Goal: Information Seeking & Learning: Learn about a topic

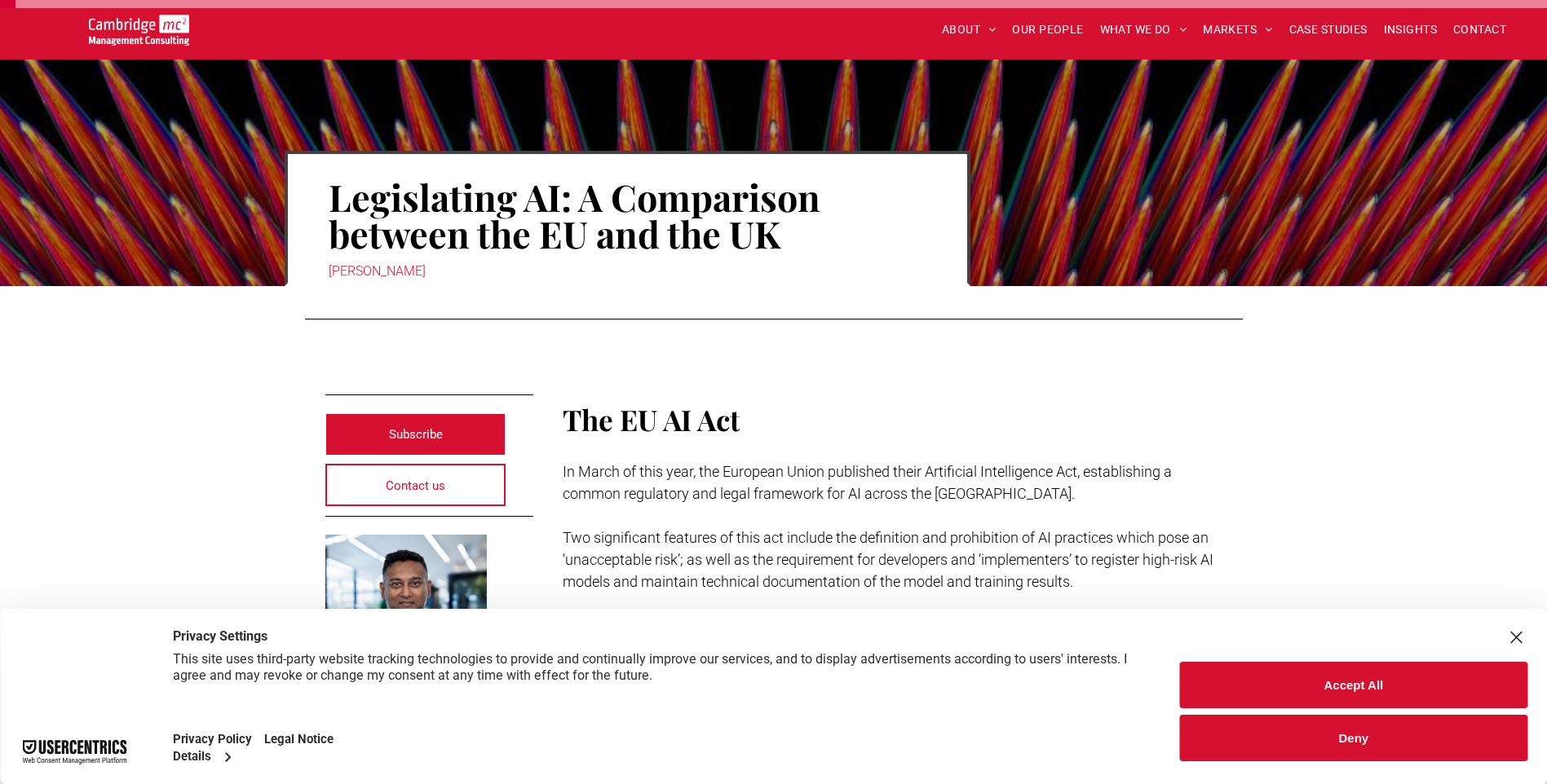
scroll to position [82, 0]
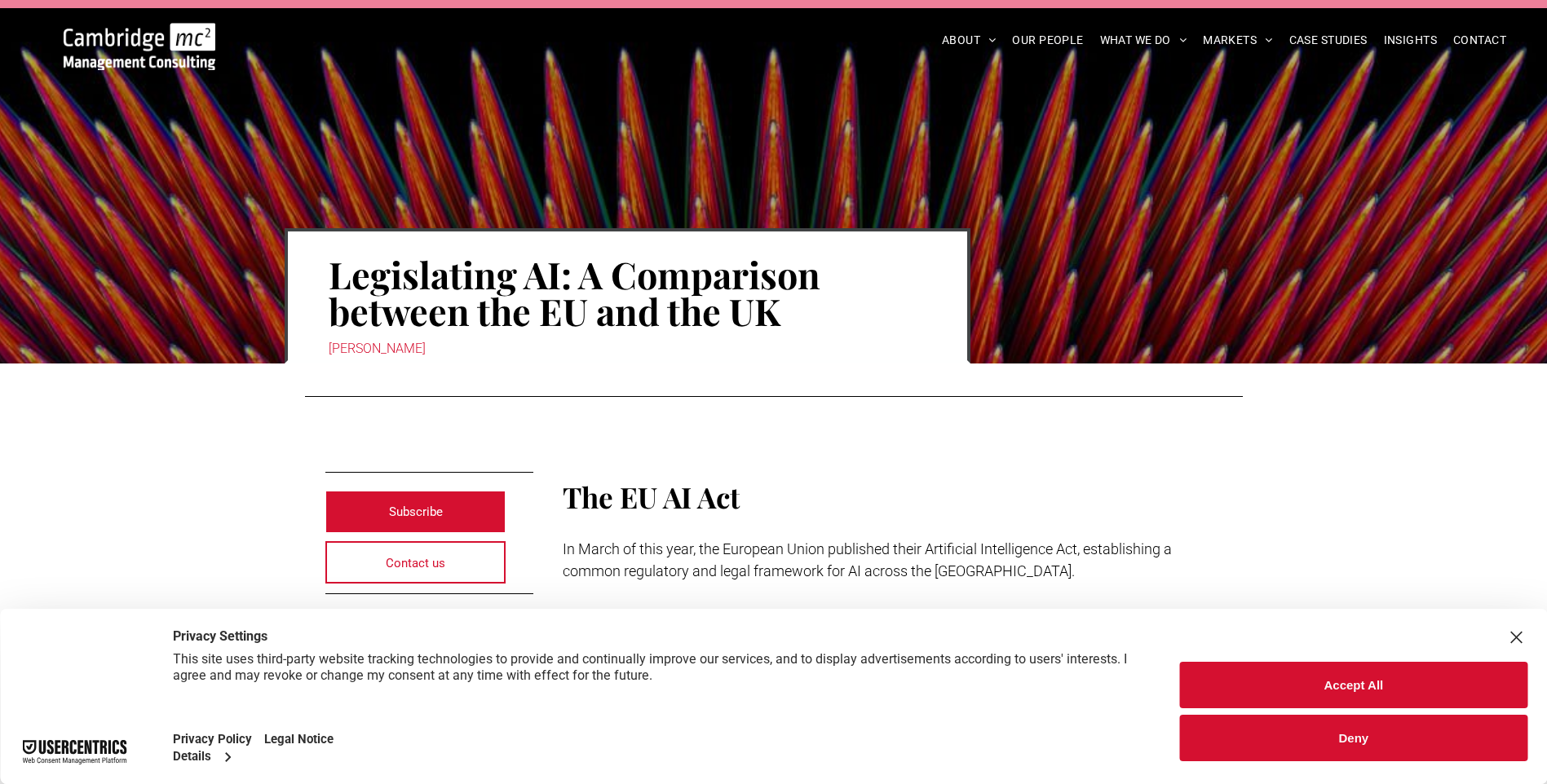
click at [1258, 192] on div at bounding box center [1150, 264] width 228 height 201
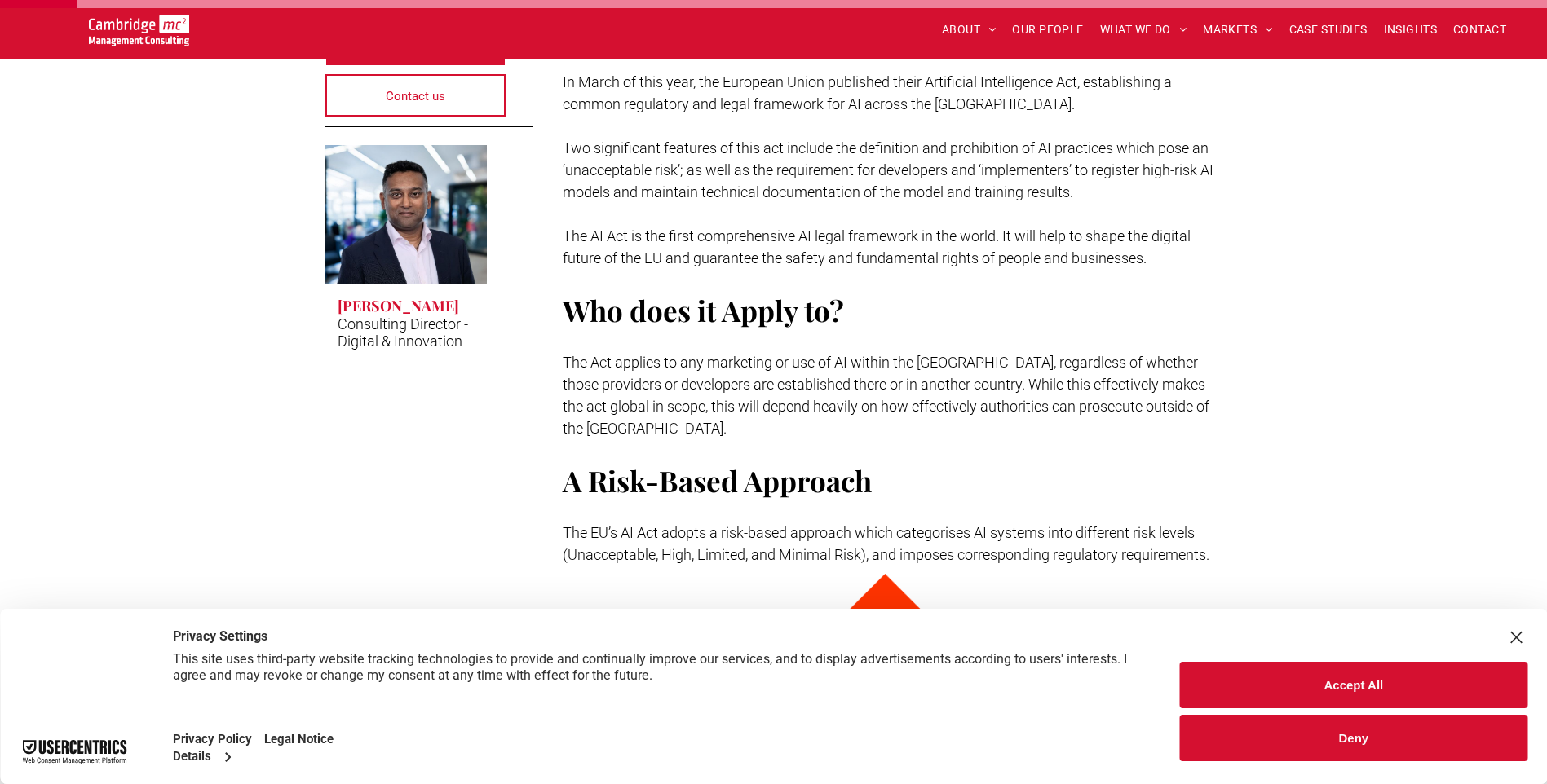
scroll to position [490, 0]
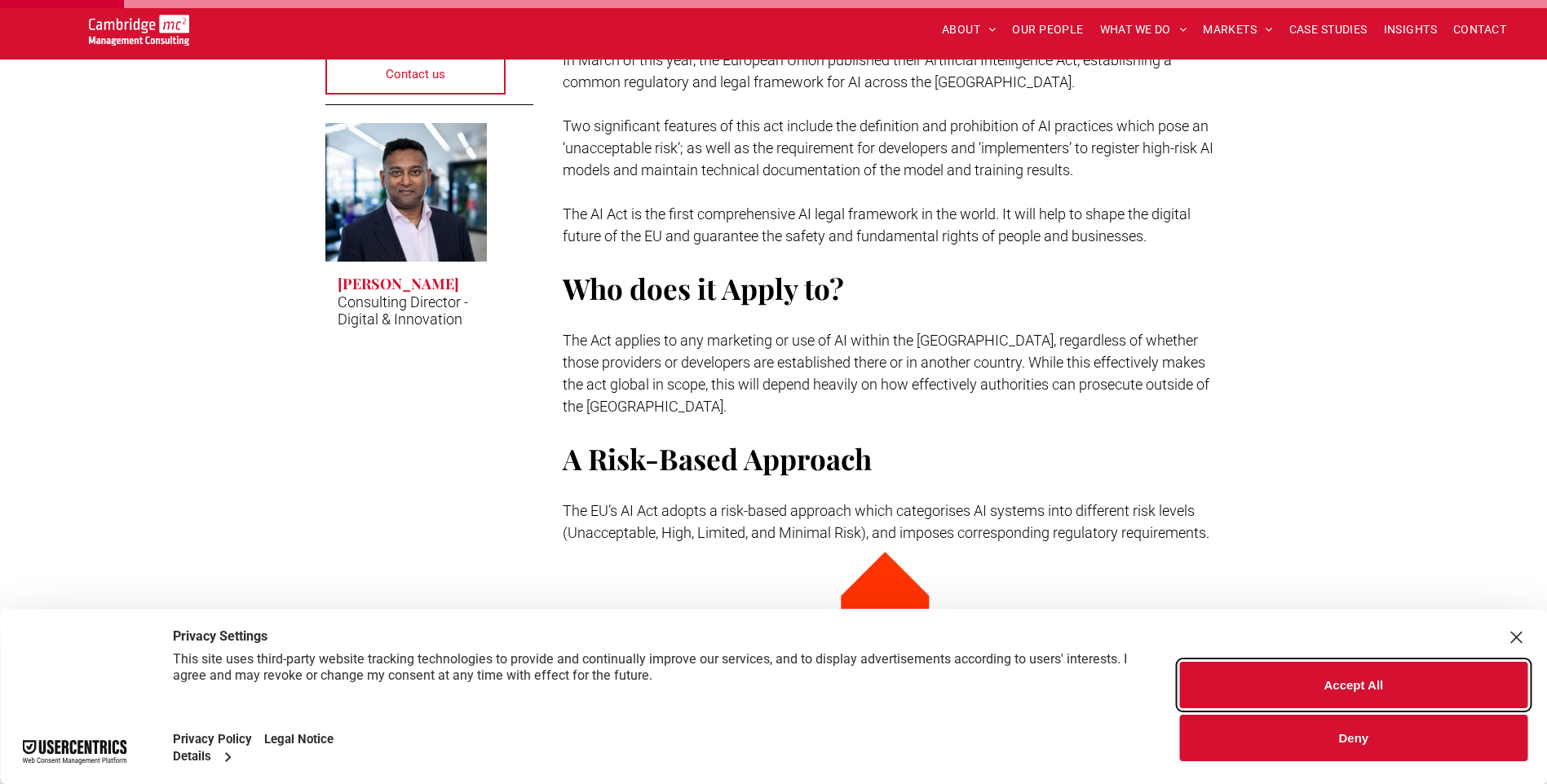
click at [1350, 677] on button "Accept All" at bounding box center [1354, 685] width 347 height 47
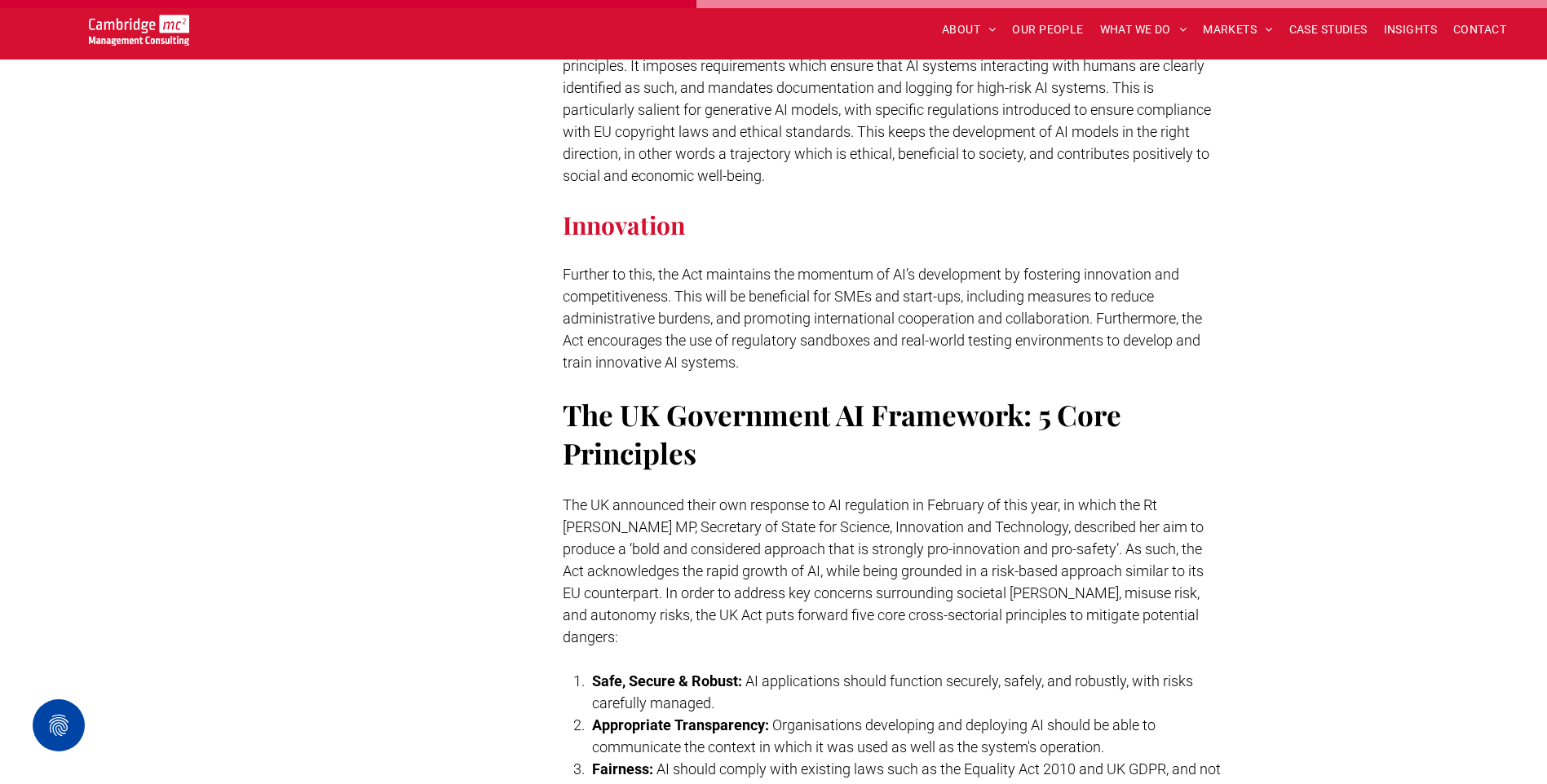
scroll to position [2772, 0]
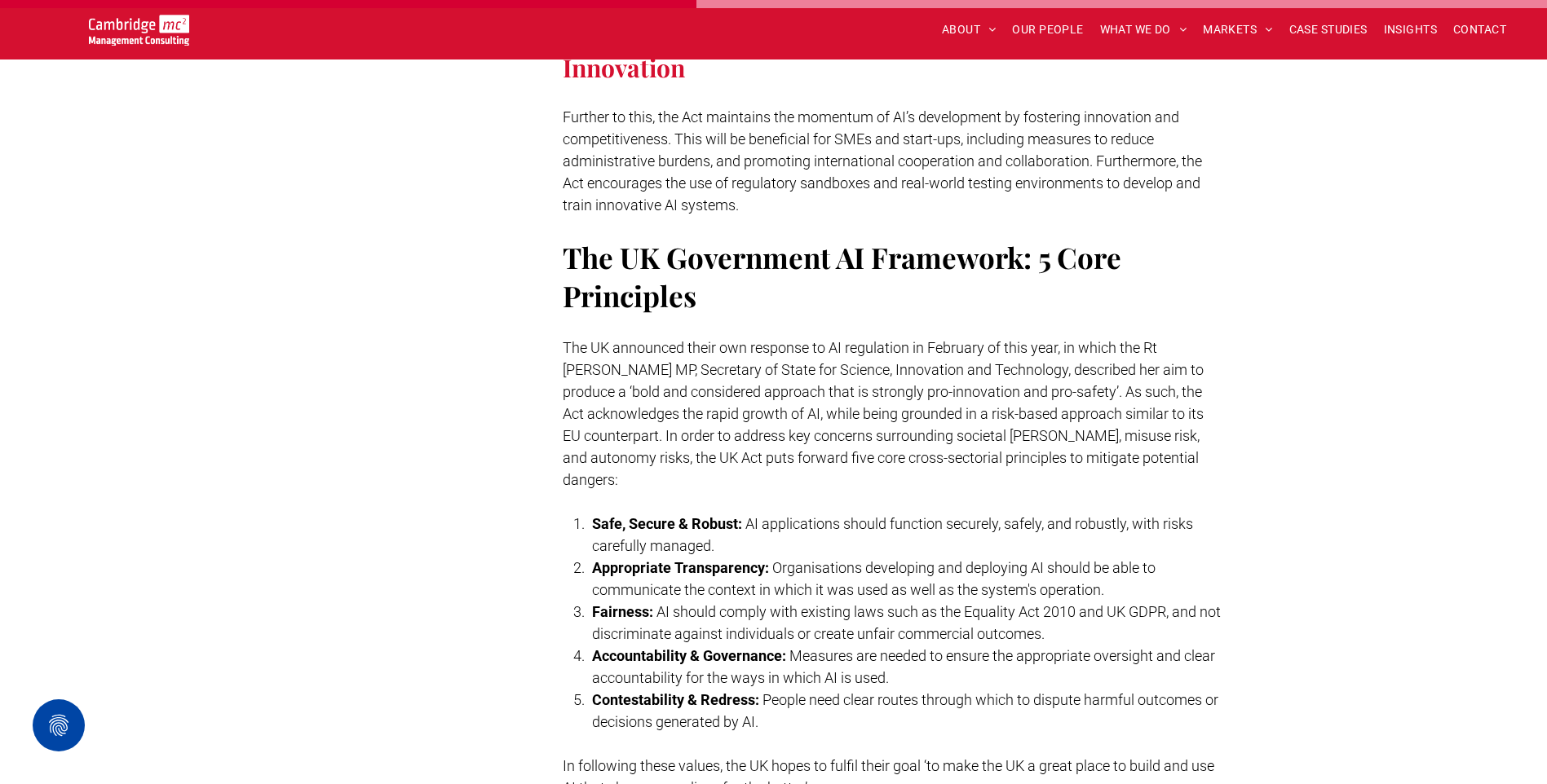
click at [1172, 378] on p "The UK announced their own response to AI regulation in February of this year, …" at bounding box center [892, 413] width 660 height 154
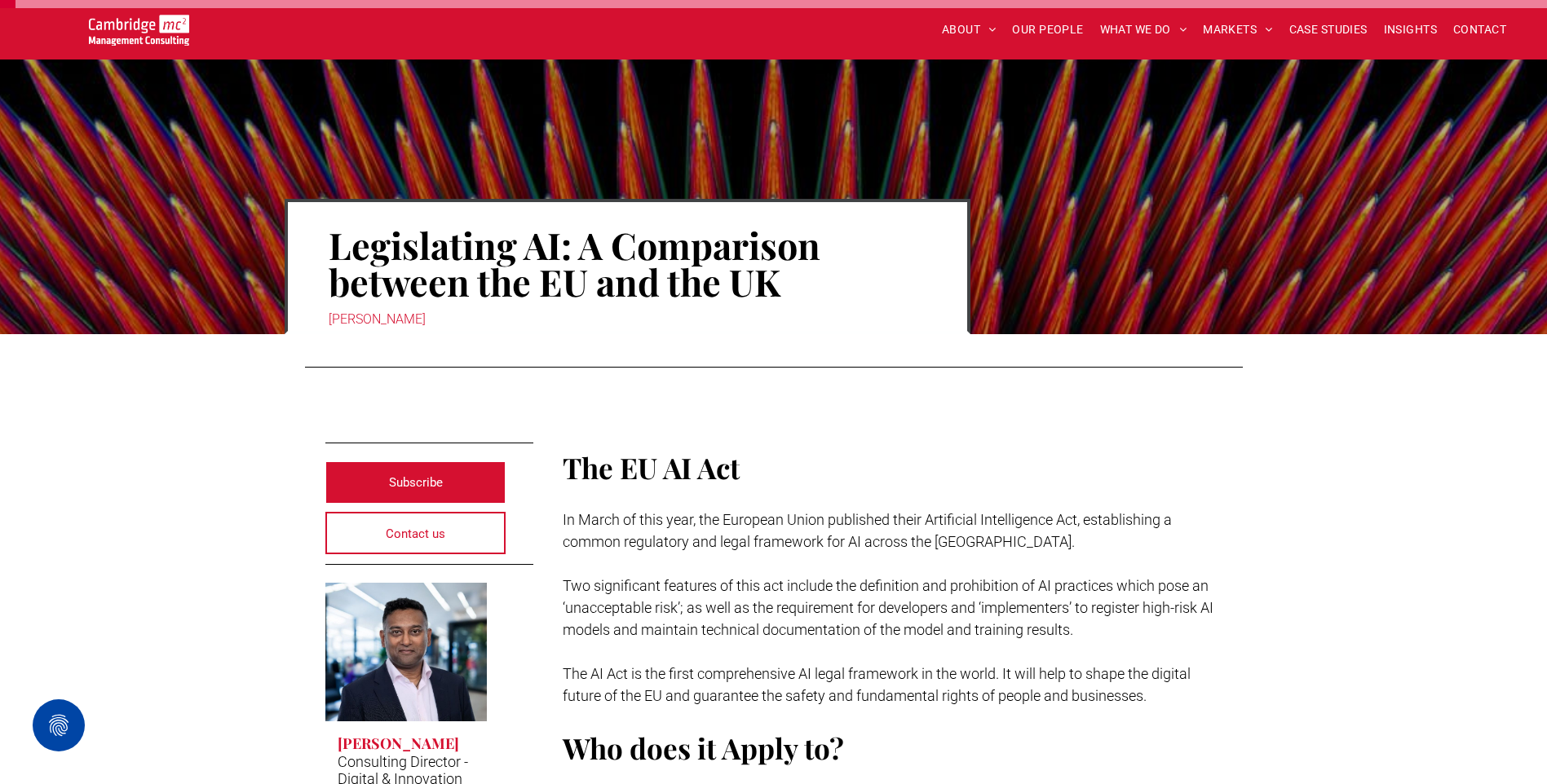
scroll to position [0, 0]
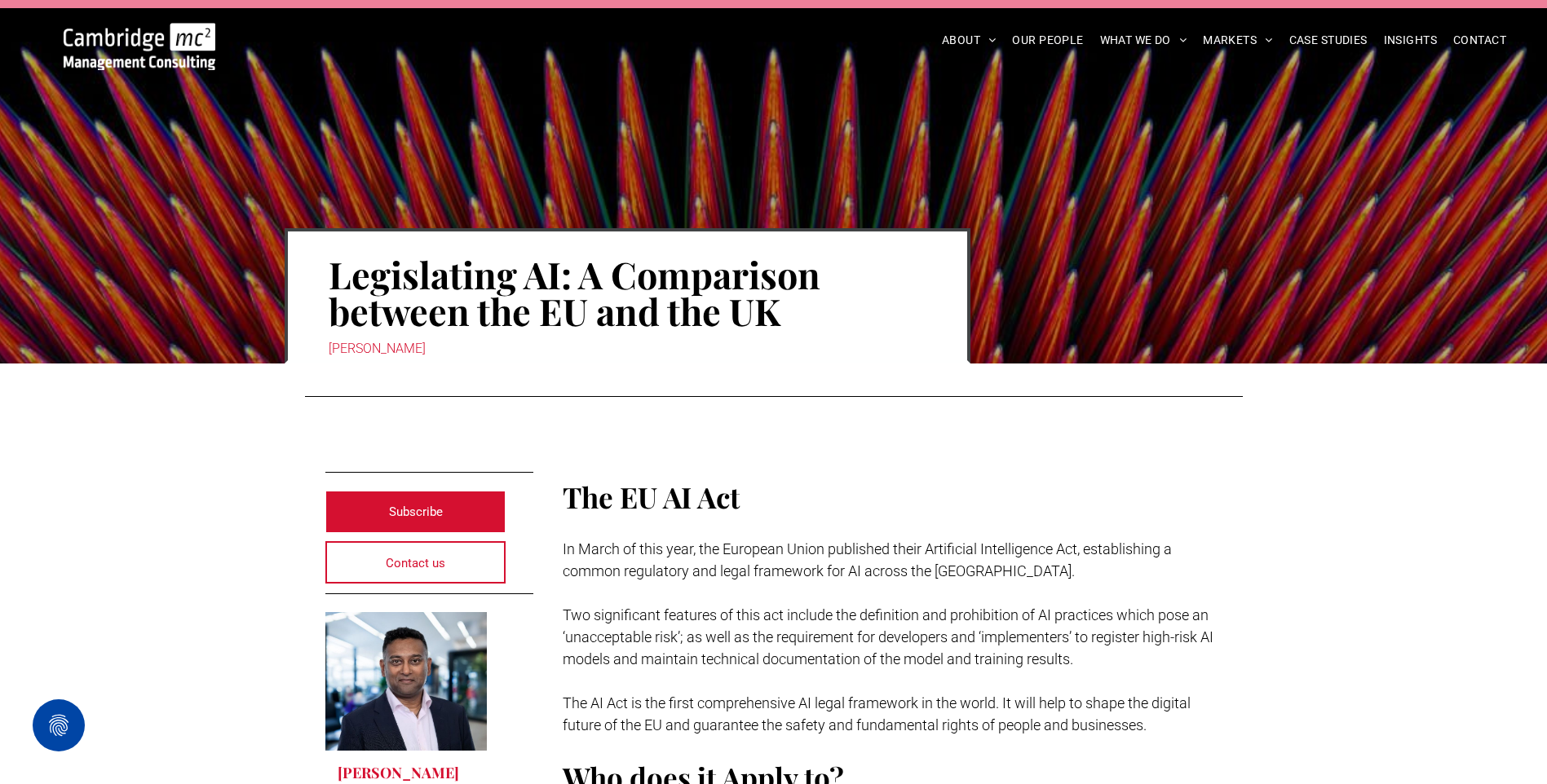
click at [224, 409] on div at bounding box center [774, 391] width 1547 height 56
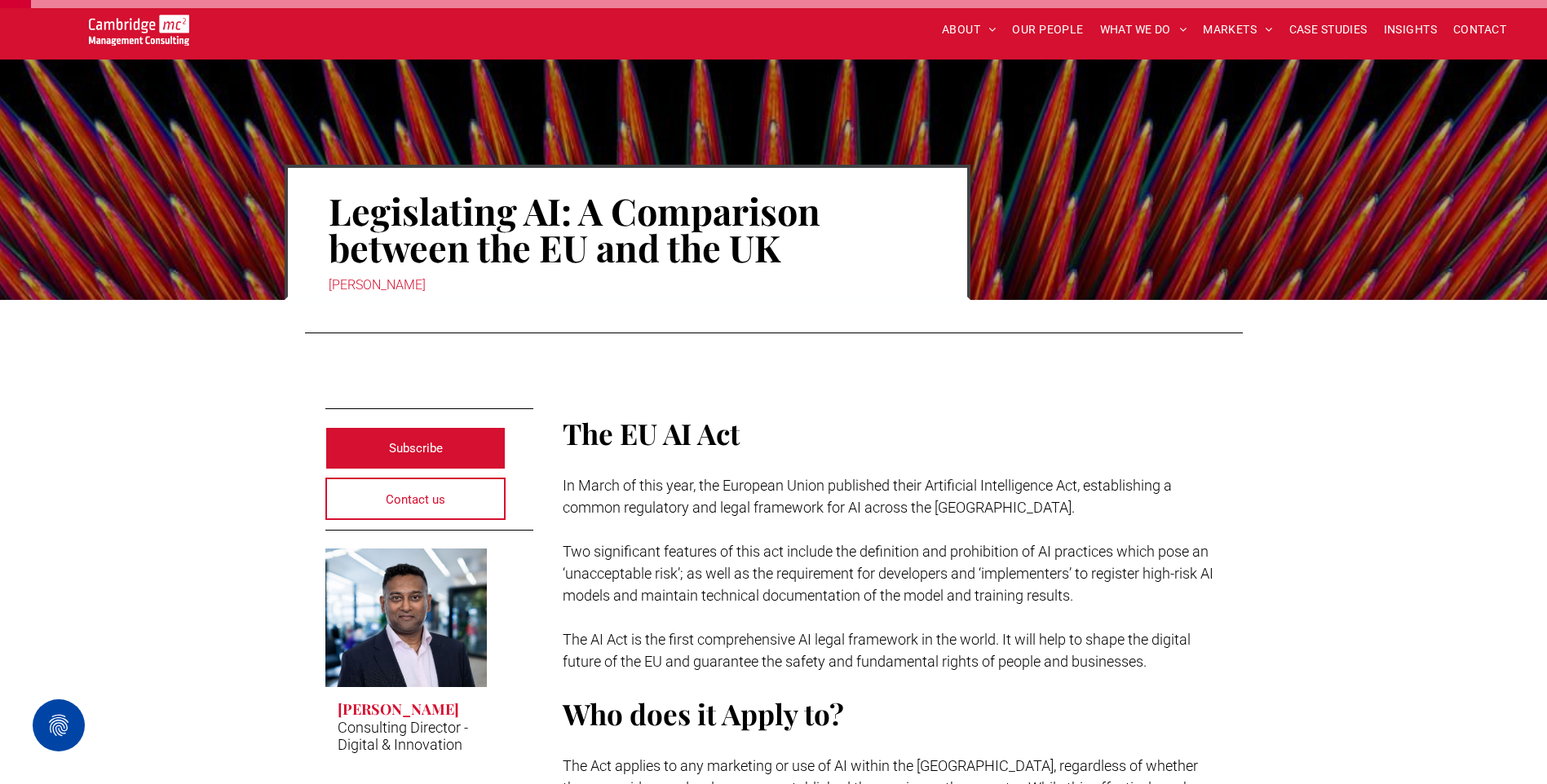
scroll to position [163, 0]
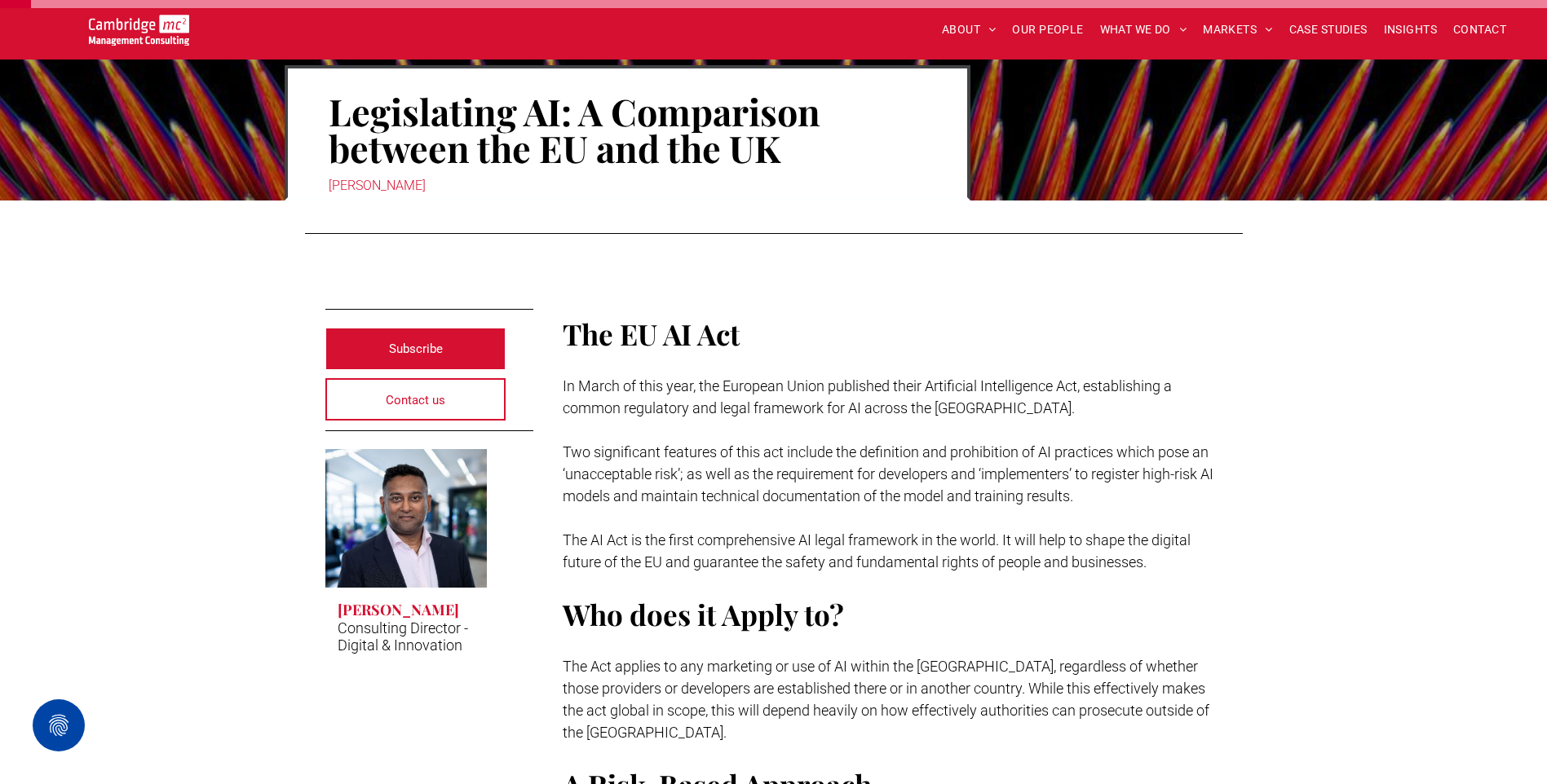
click at [582, 322] on span "The EU AI Act" at bounding box center [651, 333] width 177 height 39
drag, startPoint x: 716, startPoint y: 161, endPoint x: 785, endPoint y: 169, distance: 69.5
click at [716, 161] on h1 "Legislating AI: A Comparison between the EU and the UK" at bounding box center [627, 129] width 598 height 77
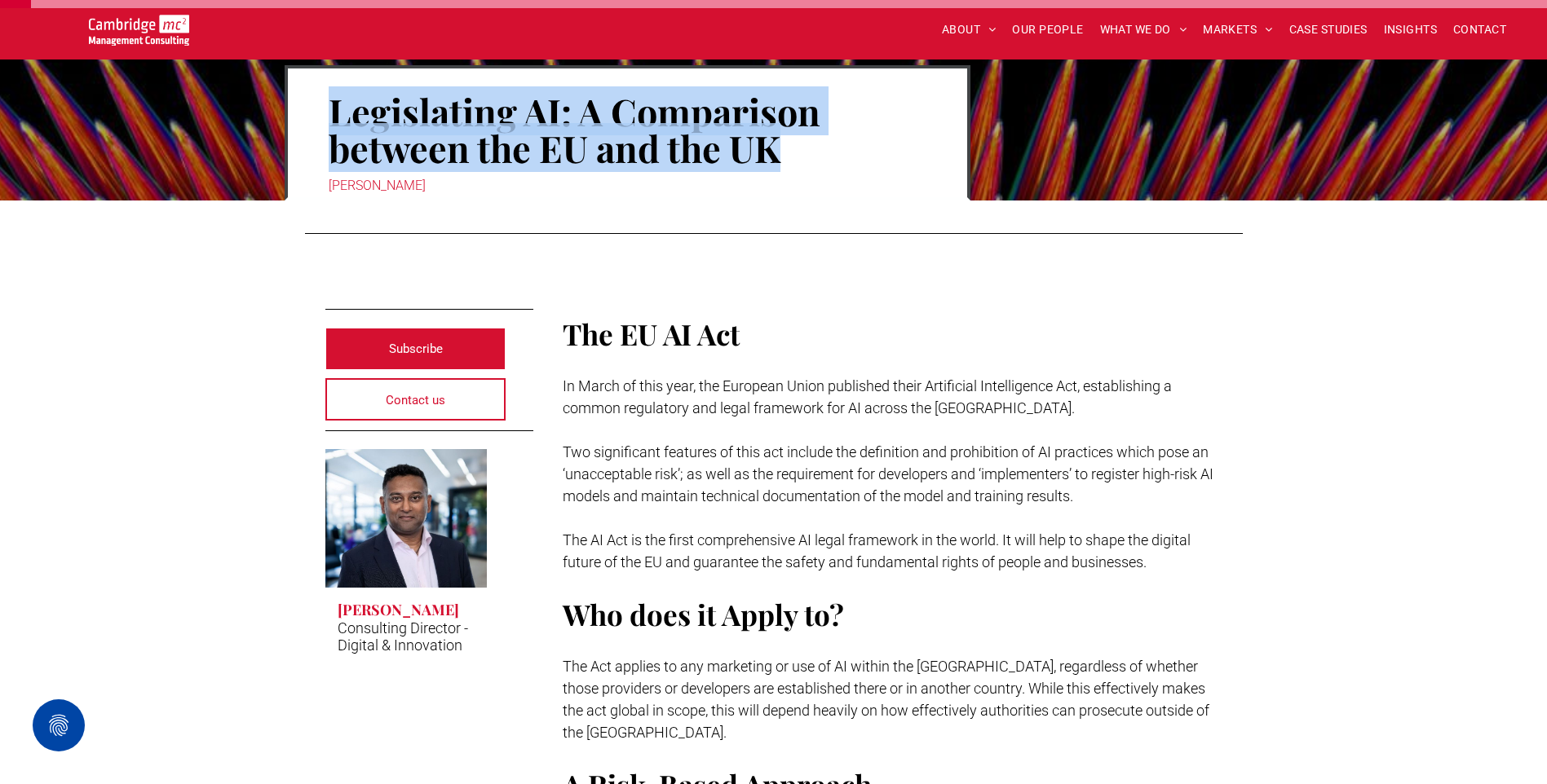
drag, startPoint x: 801, startPoint y: 165, endPoint x: 330, endPoint y: 134, distance: 472.0
click at [330, 134] on h1 "Legislating AI: A Comparison between the EU and the UK" at bounding box center [627, 129] width 598 height 77
copy h1 "Legislating AI: A Comparison between the EU and the UK"
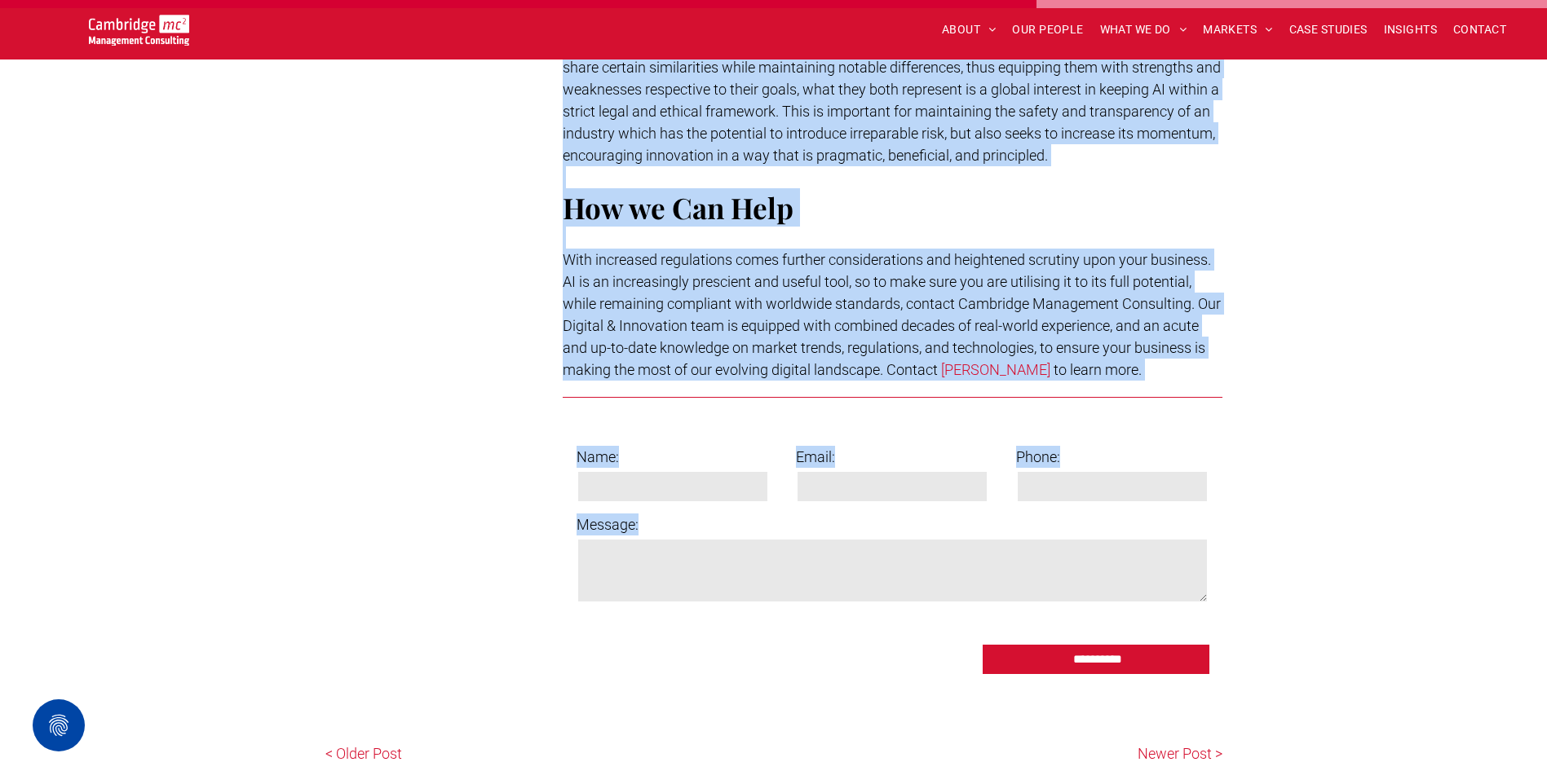
scroll to position [4076, 0]
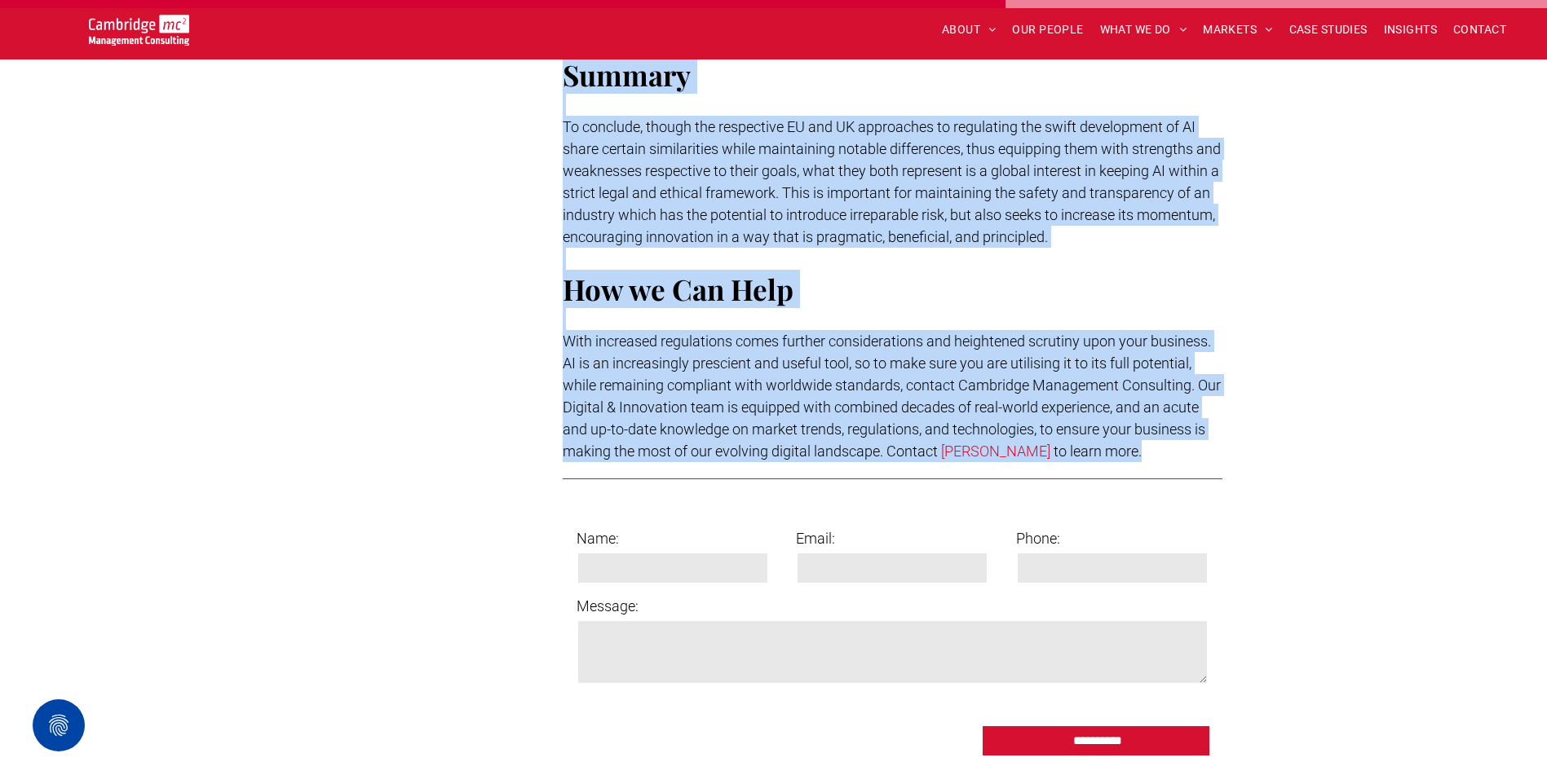
drag, startPoint x: 564, startPoint y: 339, endPoint x: 1191, endPoint y: 450, distance: 636.7
copy div "The EU AI Act In March of this year, the European Union published their Artific…"
